Goal: Task Accomplishment & Management: Use online tool/utility

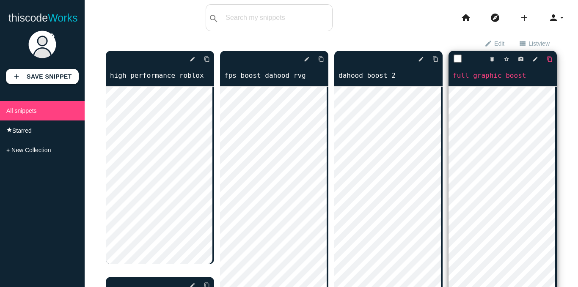
click at [546, 59] on icon "content_copy" at bounding box center [549, 59] width 6 height 15
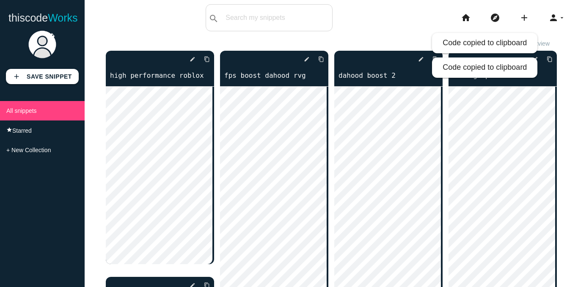
scroll to position [42, 0]
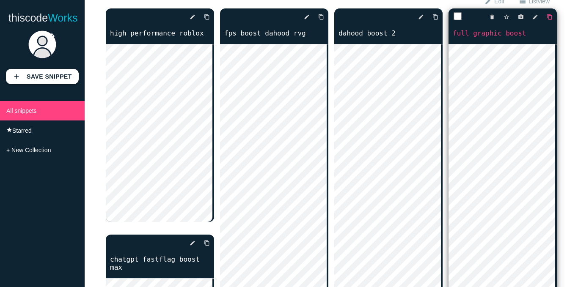
click at [546, 18] on icon "content_copy" at bounding box center [549, 16] width 6 height 15
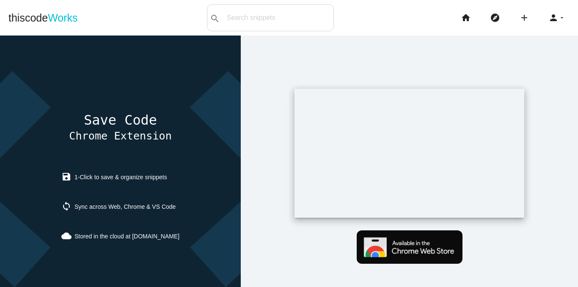
click at [542, 59] on div at bounding box center [409, 179] width 337 height 287
drag, startPoint x: 294, startPoint y: 16, endPoint x: 309, endPoint y: 21, distance: 16.0
click at [294, 16] on input "text" at bounding box center [290, 18] width 86 height 18
click at [414, 42] on div at bounding box center [409, 179] width 337 height 287
click at [558, 16] on icon "arrow_drop_down" at bounding box center [561, 17] width 7 height 27
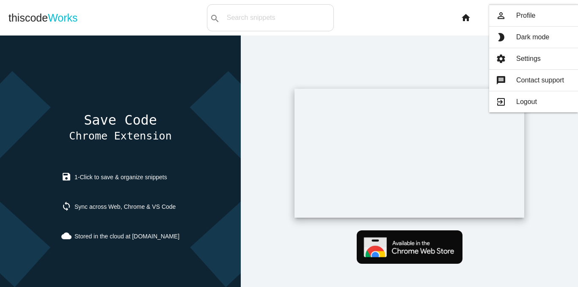
click at [553, 16] on link "person_outline Profile" at bounding box center [533, 15] width 89 height 21
click at [553, 27] on link "brightness_2 Dark mode" at bounding box center [533, 37] width 89 height 21
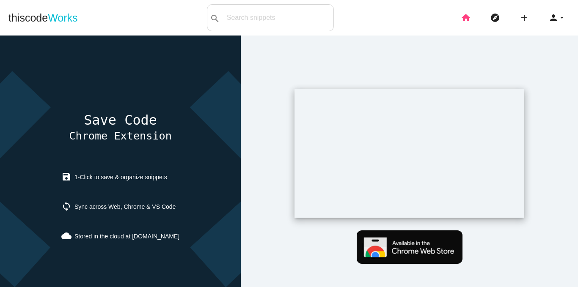
click at [461, 17] on icon "home" at bounding box center [466, 17] width 10 height 27
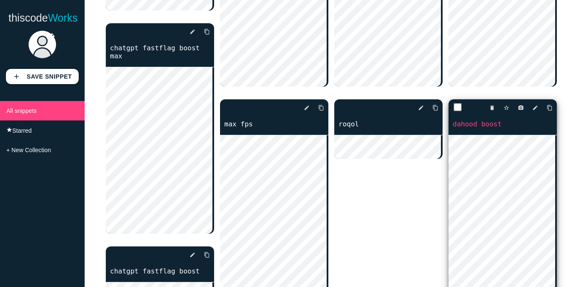
scroll to position [296, 0]
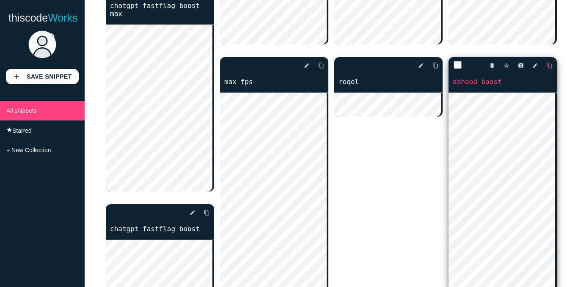
click at [546, 66] on icon "content_copy" at bounding box center [549, 65] width 6 height 15
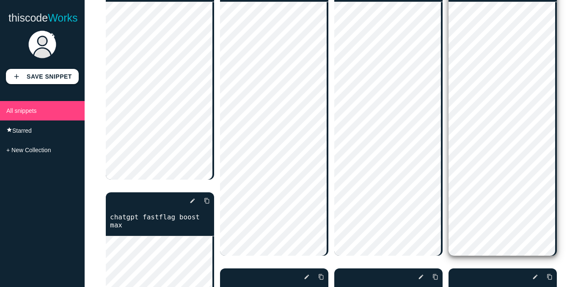
scroll to position [0, 0]
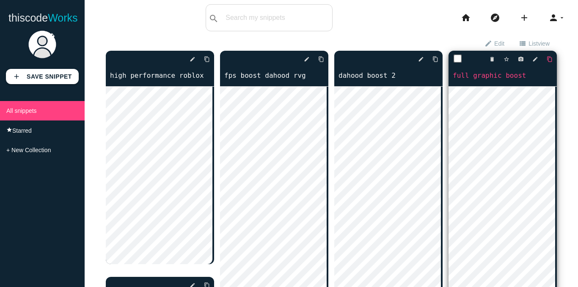
click at [546, 57] on icon "content_copy" at bounding box center [549, 59] width 6 height 15
click at [546, 56] on icon "content_copy" at bounding box center [549, 59] width 6 height 15
